Goal: Feedback & Contribution: Submit feedback/report problem

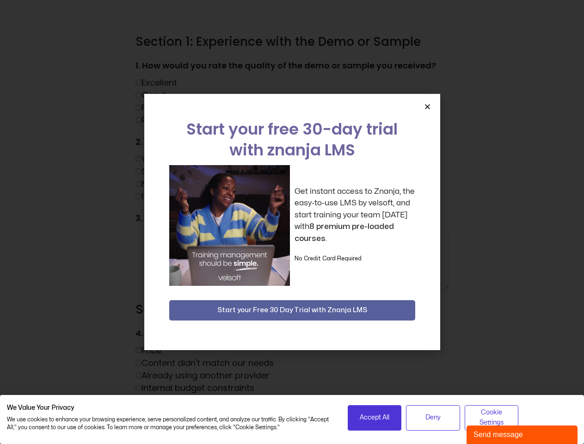
click at [292, 222] on div "Get instant access to Znanja, the easy-to-use LMS by velsoft, and start trainin…" at bounding box center [292, 225] width 246 height 121
click at [375, 418] on span "Accept All" at bounding box center [375, 418] width 30 height 10
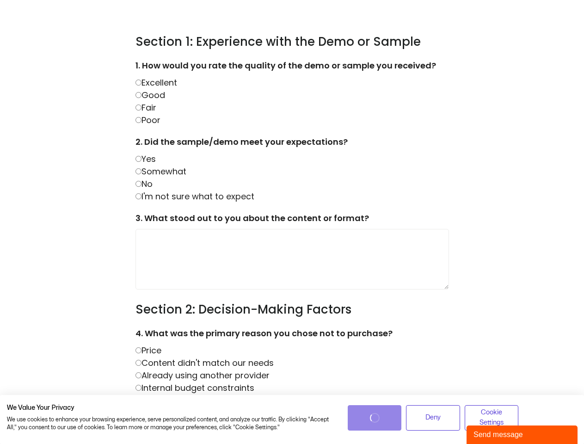
click at [433, 418] on div "4. What was the primary reason you chose not to purchase? Price Content didn't …" at bounding box center [293, 385] width 314 height 116
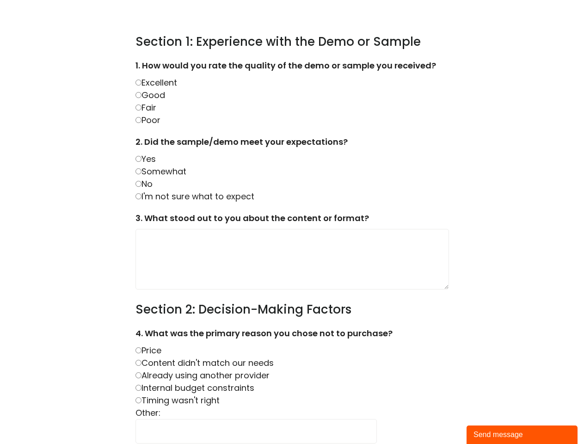
click at [292, 222] on label "3. What stood out to you about the content or format?" at bounding box center [293, 220] width 314 height 17
click at [427, 106] on div "1. How would you rate the quality of the demo or sample you received? Excellent…" at bounding box center [293, 92] width 314 height 67
click at [292, 310] on h3 "Section 2: Decision-Making Factors" at bounding box center [293, 310] width 314 height 16
click at [522, 435] on div "Send message" at bounding box center [522, 434] width 97 height 11
